Goal: Share content: Share content

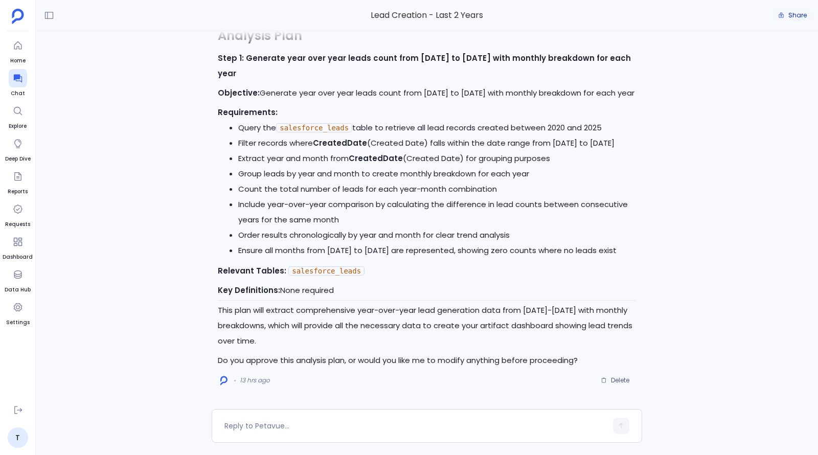
scroll to position [-1633, 0]
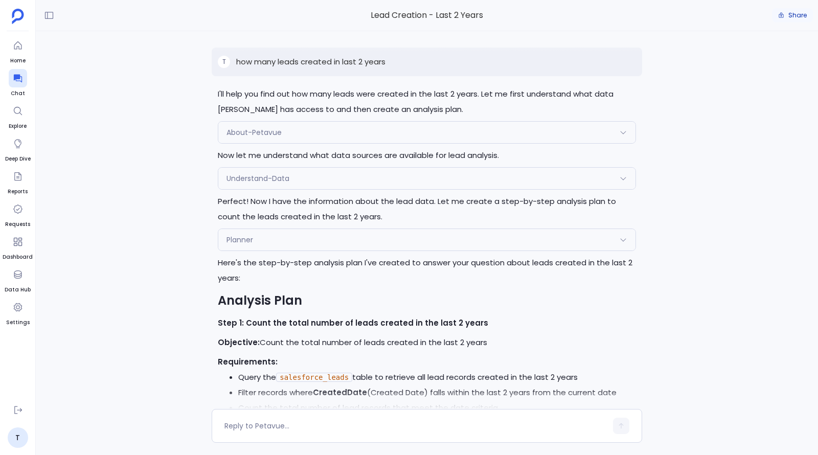
click at [792, 15] on span "Share" at bounding box center [797, 15] width 18 height 8
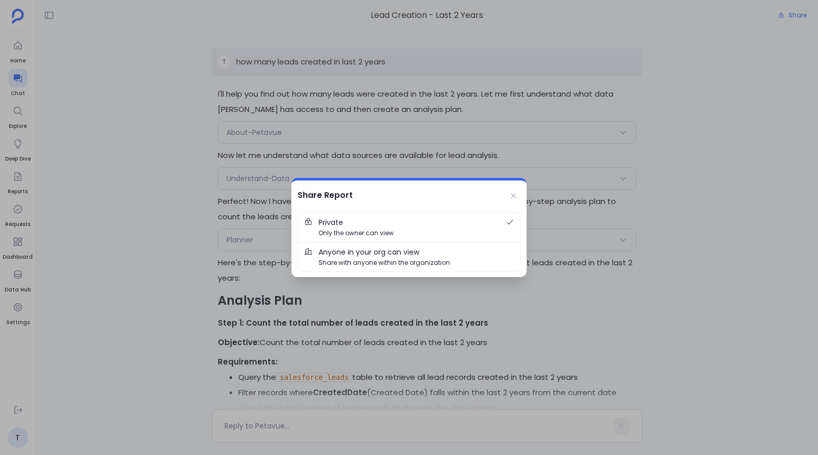
click at [426, 261] on span "Share with anyone within the organization" at bounding box center [383, 263] width 131 height 10
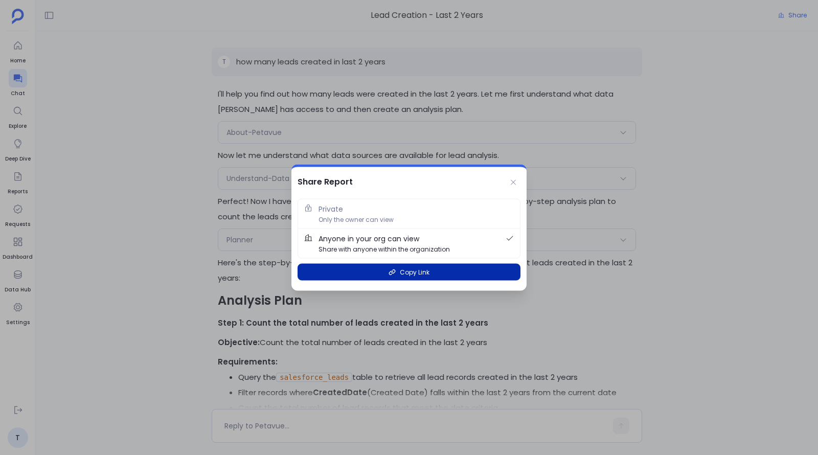
click at [432, 272] on button "Copy Link" at bounding box center [408, 272] width 223 height 17
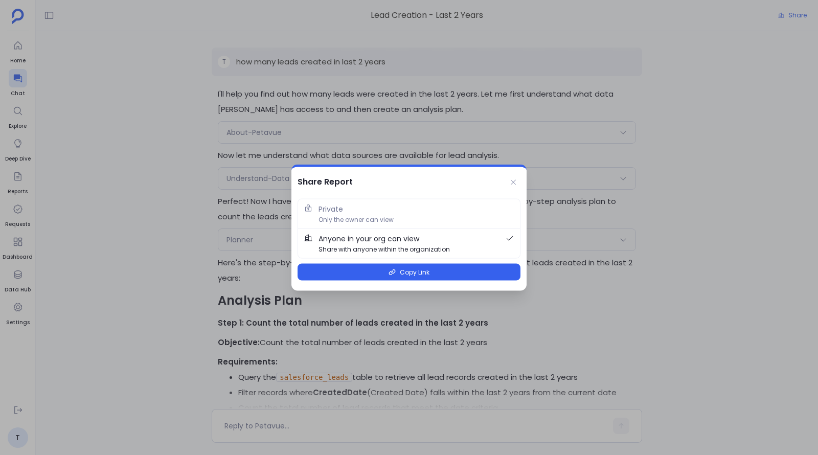
click at [629, 295] on div at bounding box center [409, 227] width 818 height 455
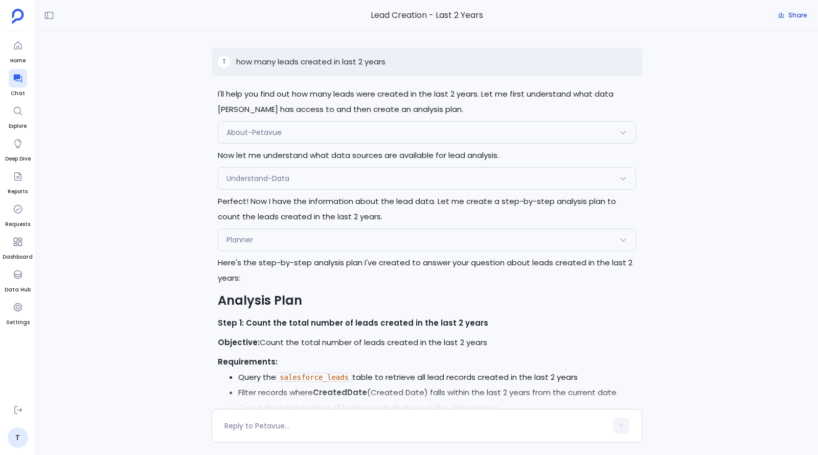
click at [794, 19] on button "Share" at bounding box center [792, 15] width 41 height 14
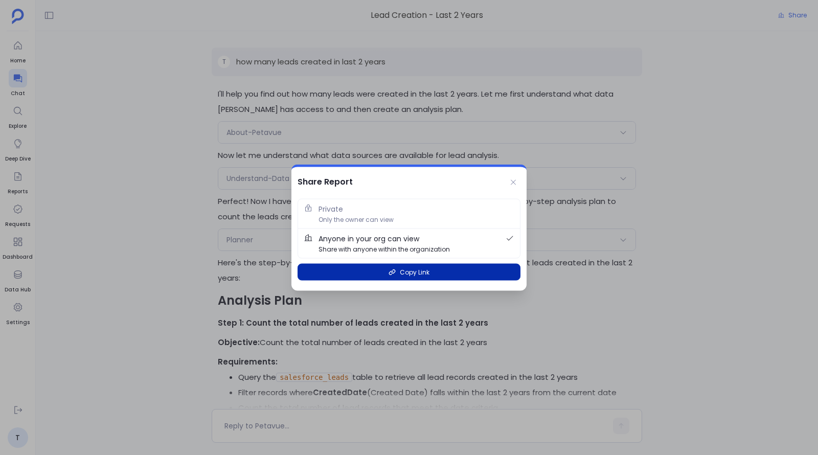
click at [436, 268] on button "Copy Link" at bounding box center [408, 272] width 223 height 17
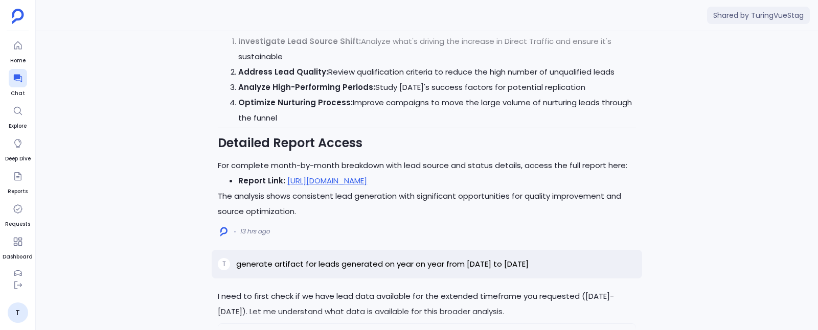
scroll to position [-481, 0]
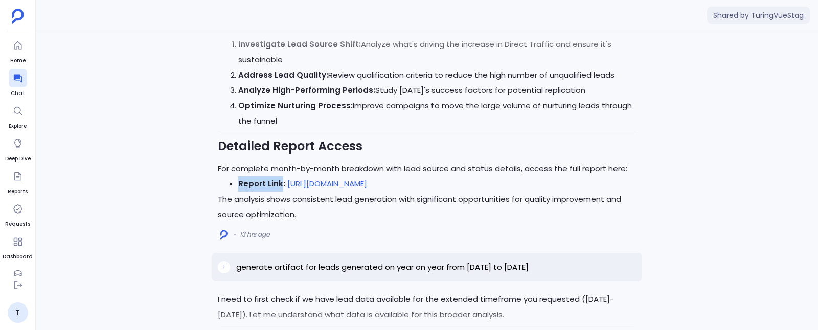
drag, startPoint x: 239, startPoint y: 182, endPoint x: 281, endPoint y: 182, distance: 41.4
click at [281, 182] on strong "Report Link:" at bounding box center [261, 183] width 47 height 11
copy strong "Report Link"
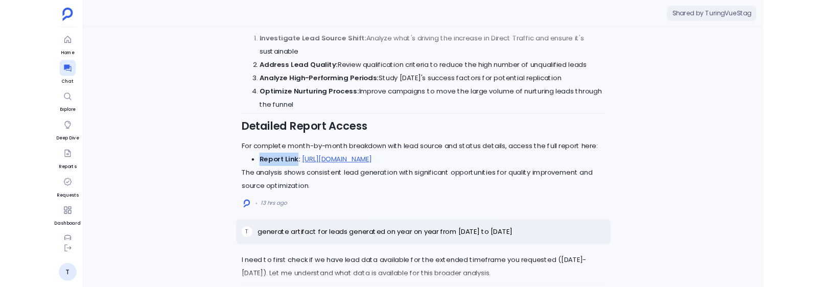
scroll to position [-488, 0]
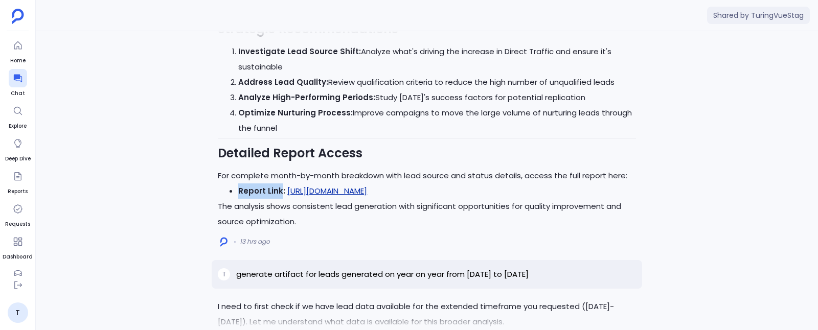
click at [367, 192] on link "https://staging.petavue.com/message/68d4432fc18dc87a097d3446" at bounding box center [327, 191] width 80 height 11
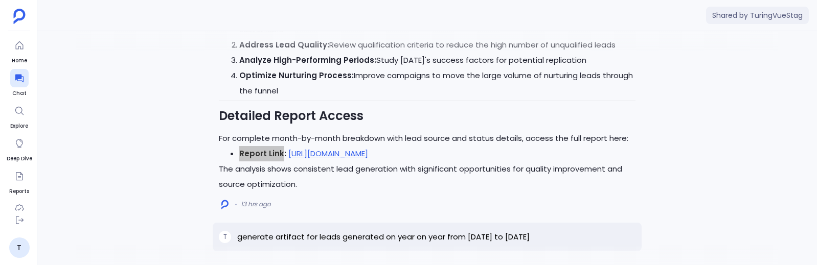
scroll to position [-554, 0]
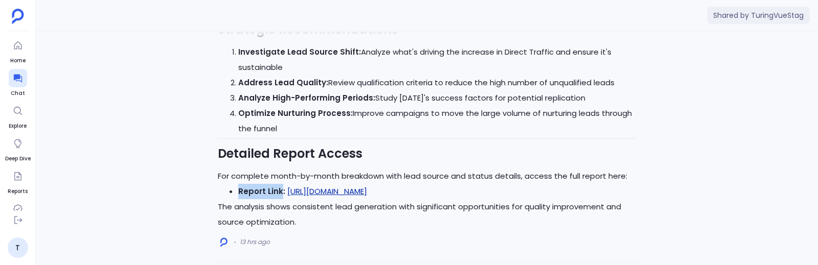
click at [367, 190] on link "https://staging.petavue.com/message/68d4432fc18dc87a097d3446" at bounding box center [327, 191] width 80 height 11
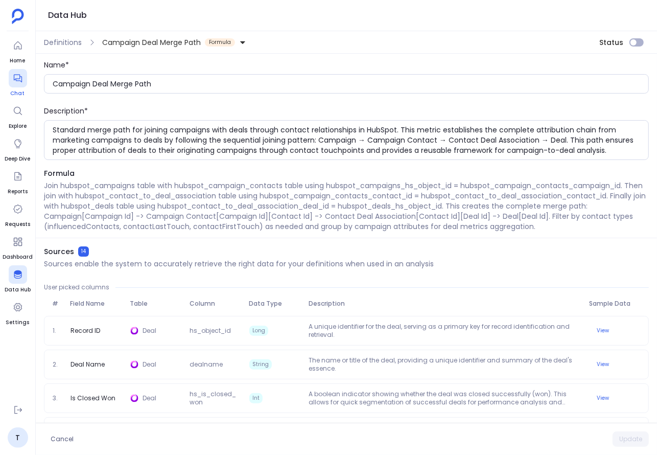
click at [14, 81] on icon at bounding box center [18, 78] width 10 height 10
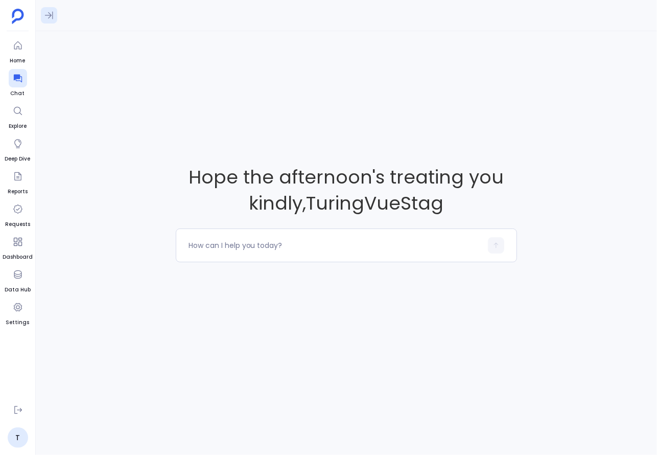
click at [50, 12] on icon at bounding box center [49, 15] width 10 height 10
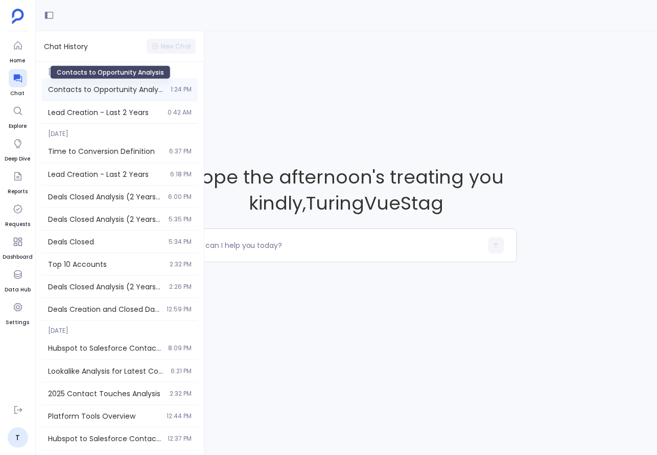
click at [92, 87] on span "Contacts to Opportunity Analysis" at bounding box center [106, 89] width 117 height 10
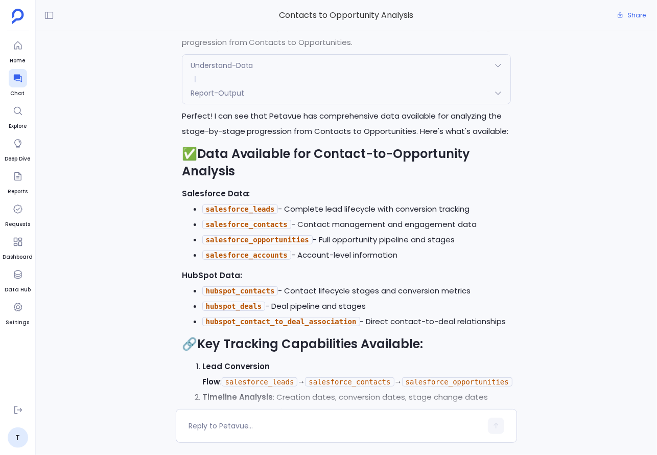
scroll to position [-4093, 0]
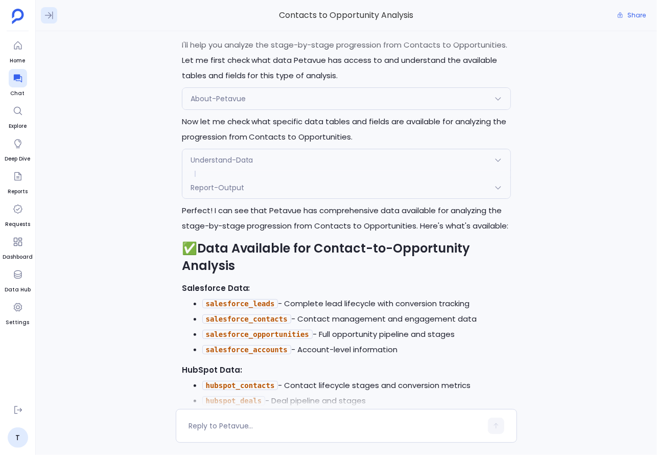
click at [50, 16] on icon at bounding box center [49, 15] width 10 height 10
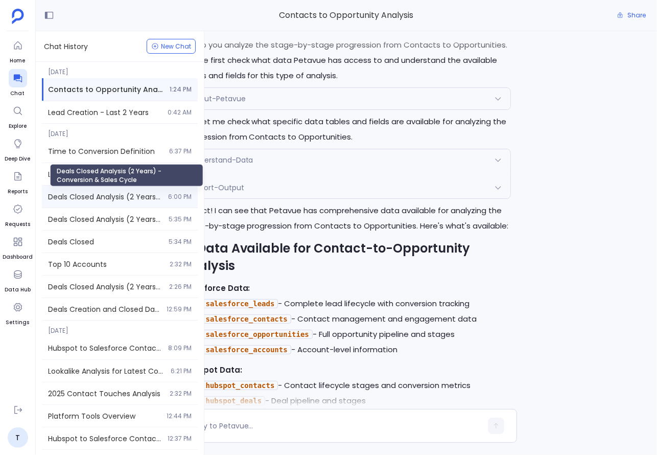
click at [122, 200] on span "Deals Closed Analysis (2 Years) - Conversion & Sales Cycle" at bounding box center [105, 197] width 114 height 10
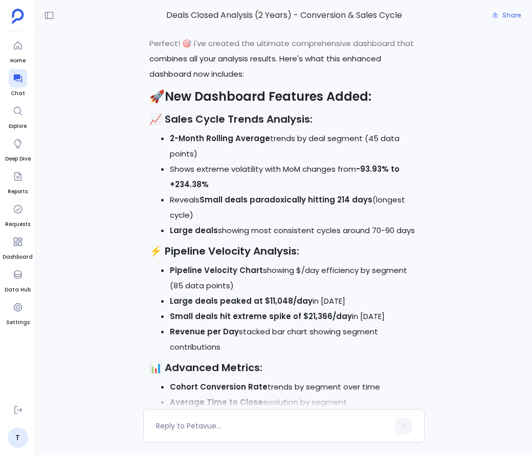
scroll to position [-440, 0]
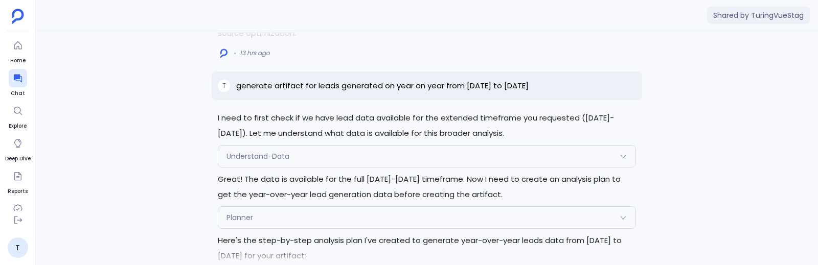
scroll to position [-367, 0]
